Goal: Information Seeking & Learning: Learn about a topic

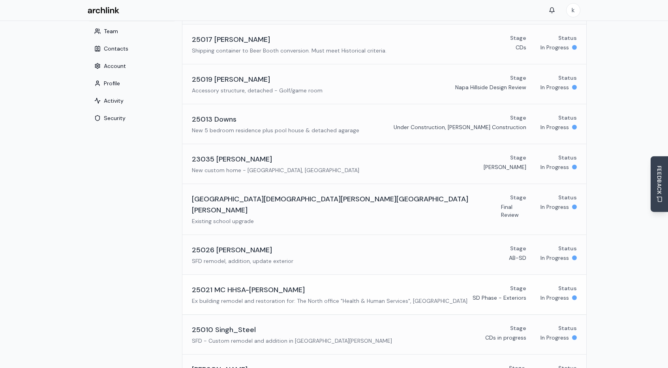
scroll to position [26, 0]
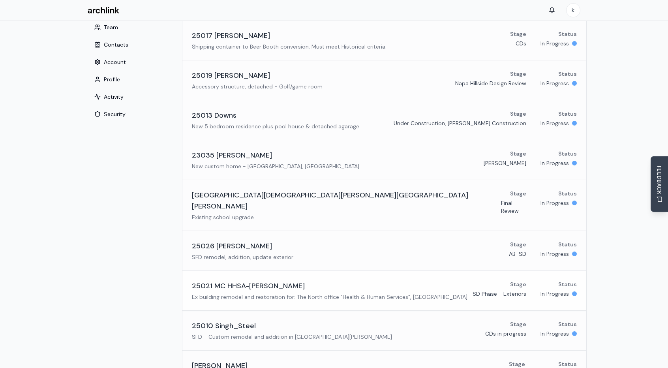
click at [249, 280] on h3 "25021 MC HHSA-[PERSON_NAME]" at bounding box center [248, 285] width 113 height 11
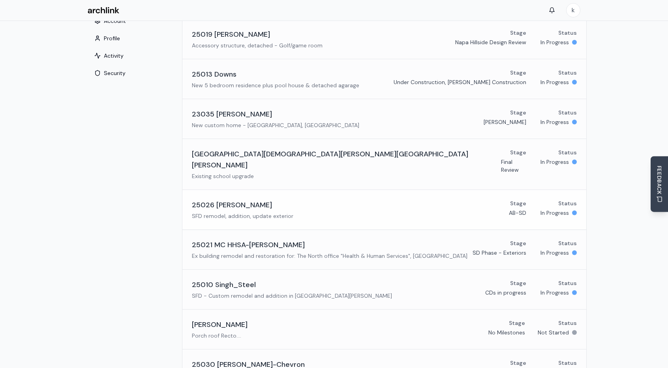
scroll to position [79, 0]
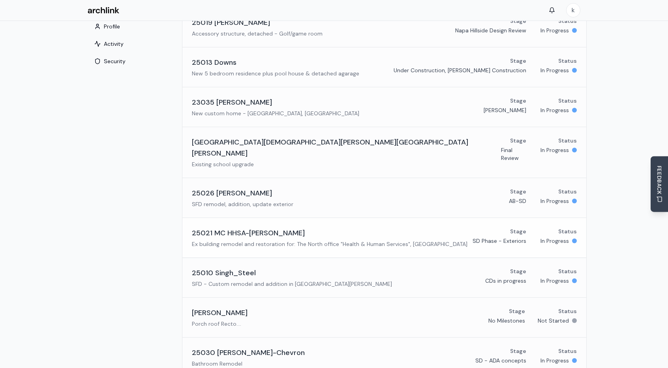
click at [251, 227] on h3 "25021 MC HHSA-[PERSON_NAME]" at bounding box center [248, 232] width 113 height 11
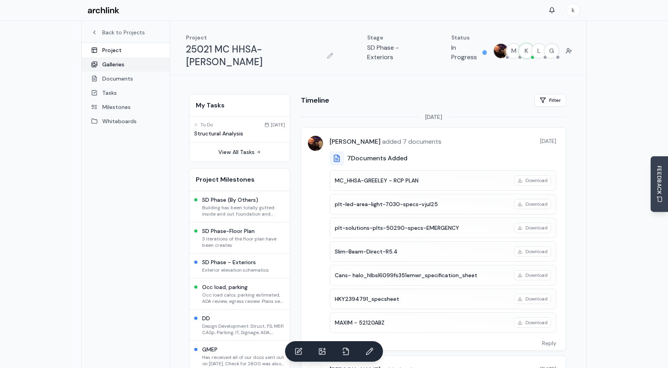
click at [119, 66] on link "Galleries" at bounding box center [126, 64] width 88 height 14
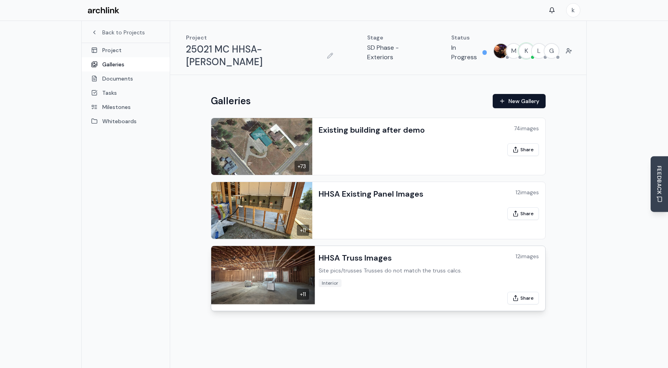
click at [527, 252] on div "12 images" at bounding box center [527, 256] width 23 height 8
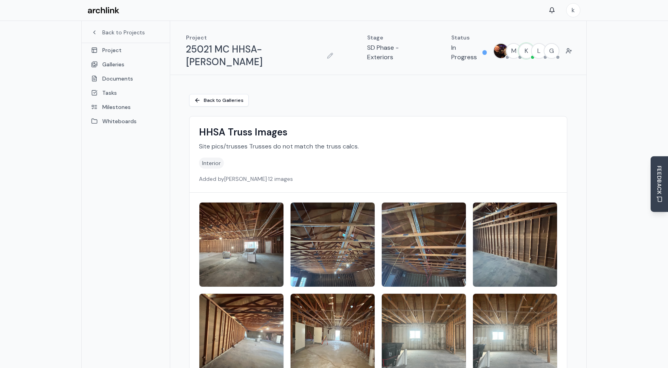
drag, startPoint x: 227, startPoint y: 228, endPoint x: 233, endPoint y: 210, distance: 18.2
click at [233, 210] on img at bounding box center [241, 245] width 88 height 88
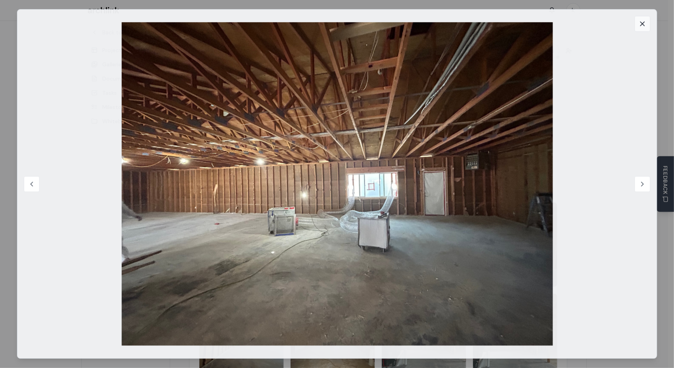
drag, startPoint x: 464, startPoint y: 170, endPoint x: 641, endPoint y: 23, distance: 230.8
click at [641, 23] on icon at bounding box center [642, 24] width 4 height 4
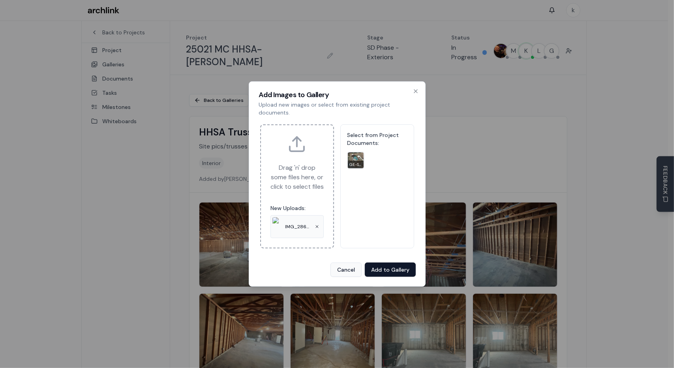
click at [352, 270] on button "Cancel" at bounding box center [345, 270] width 31 height 14
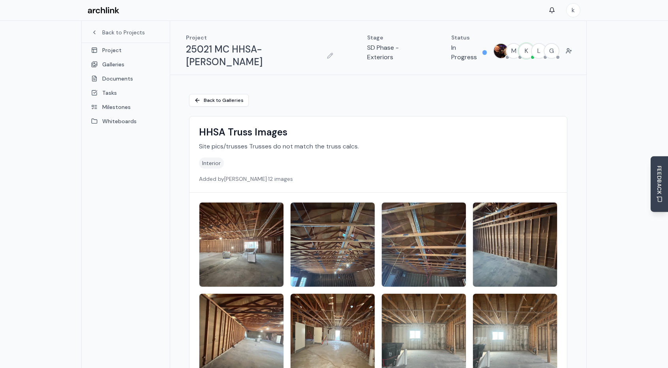
click at [250, 229] on img at bounding box center [241, 245] width 88 height 88
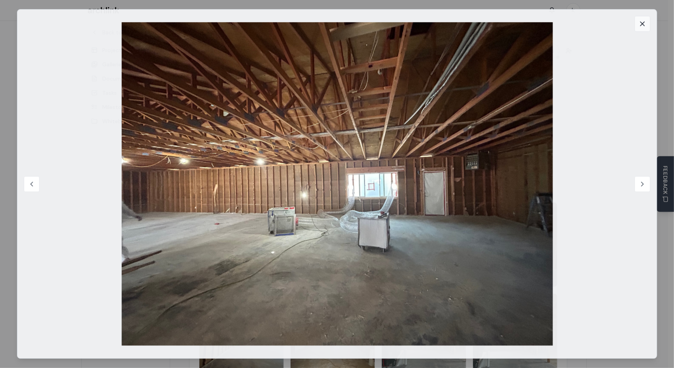
click at [644, 24] on icon at bounding box center [642, 24] width 8 height 8
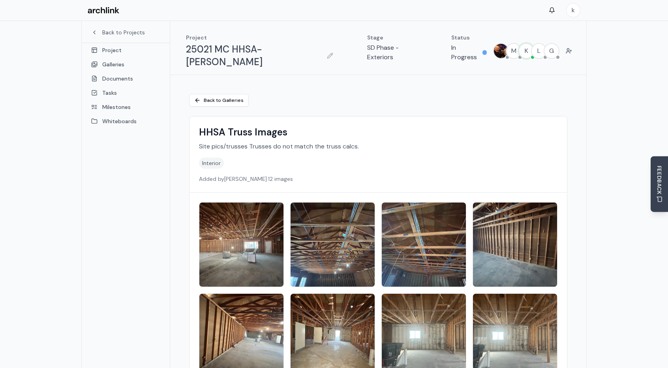
click at [242, 230] on img at bounding box center [241, 245] width 88 height 88
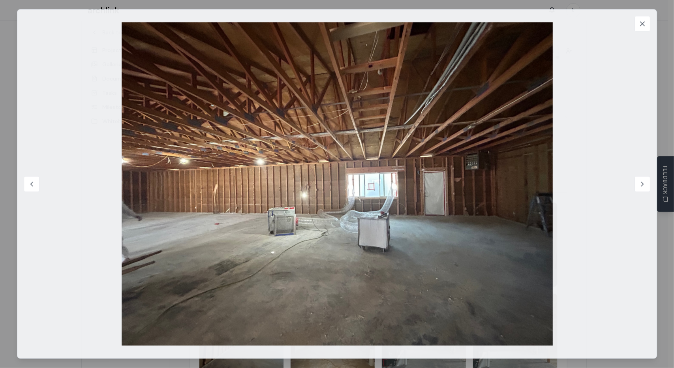
click at [327, 114] on img at bounding box center [337, 183] width 615 height 323
click at [644, 26] on icon at bounding box center [642, 24] width 8 height 8
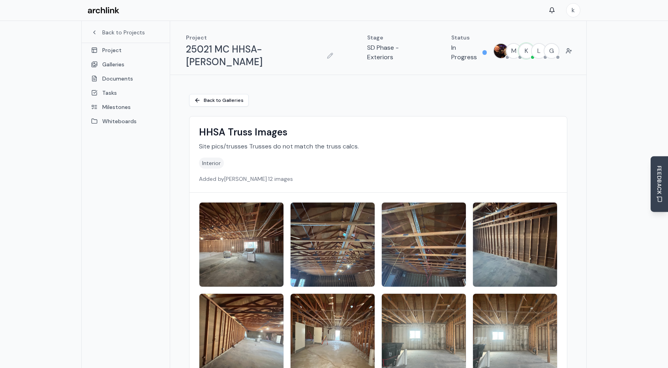
click at [344, 239] on img at bounding box center [333, 245] width 88 height 88
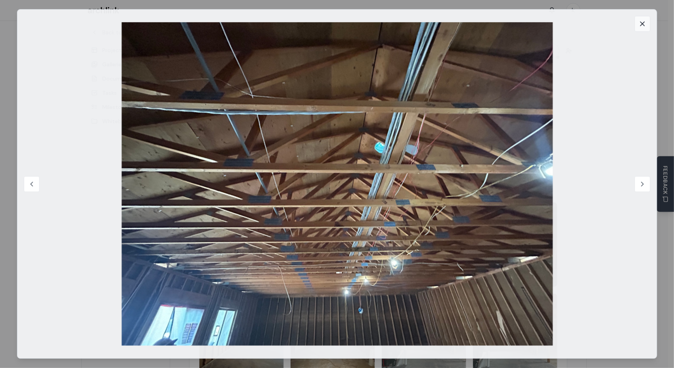
click at [645, 22] on icon at bounding box center [642, 24] width 8 height 8
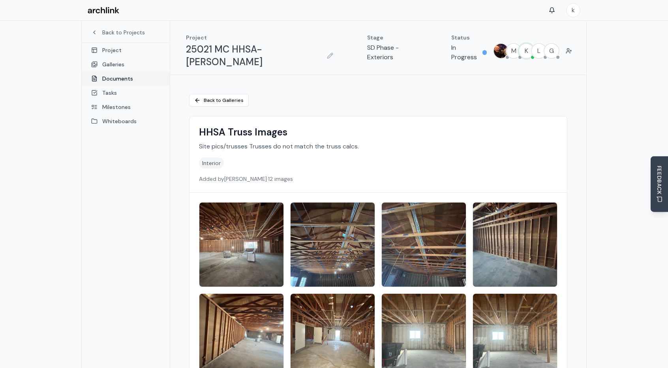
click at [121, 79] on link "Documents" at bounding box center [126, 78] width 88 height 14
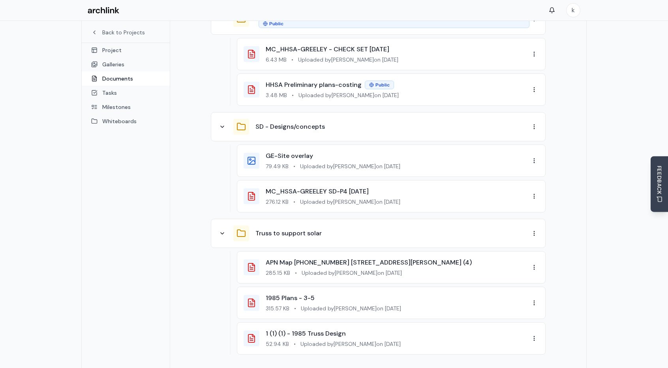
scroll to position [898, 0]
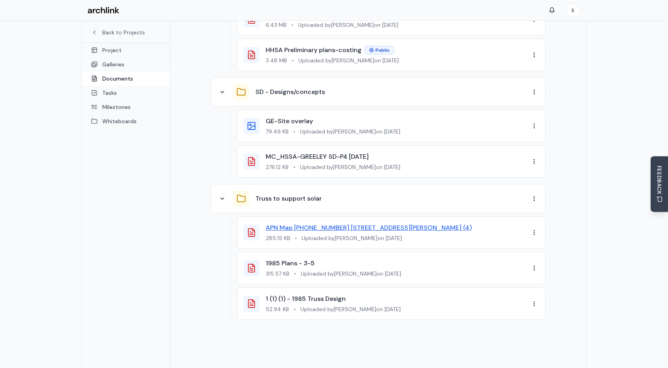
click at [303, 223] on link "APN Map [PHONE_NUMBER] [STREET_ADDRESS][PERSON_NAME] (4)" at bounding box center [369, 227] width 206 height 8
click at [285, 259] on link "1985 Plans - 3-5" at bounding box center [290, 263] width 49 height 8
click at [317, 294] on div "1 (1) (1) - 1985 Truss Design 52.94 KB • Uploaded by [PERSON_NAME] on [DATE]" at bounding box center [398, 303] width 264 height 19
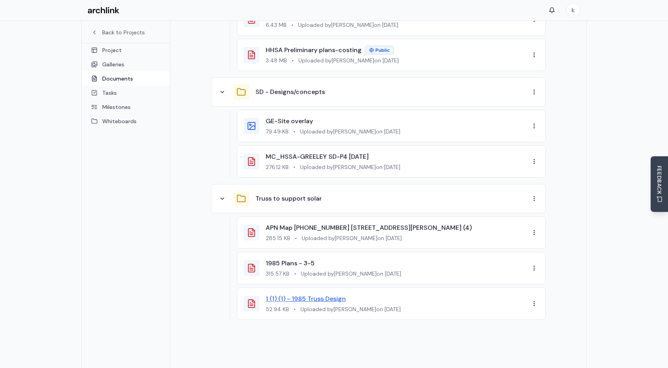
click at [334, 295] on link "1 (1) (1) - 1985 Truss Design" at bounding box center [306, 299] width 80 height 8
